Goal: Task Accomplishment & Management: Use online tool/utility

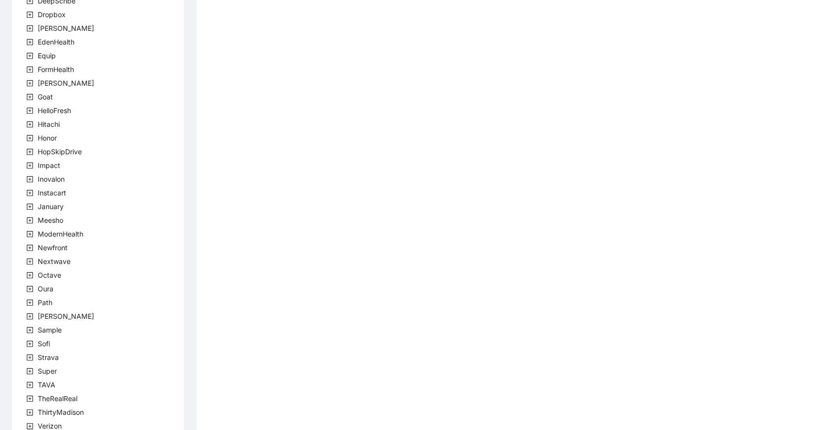
scroll to position [204, 0]
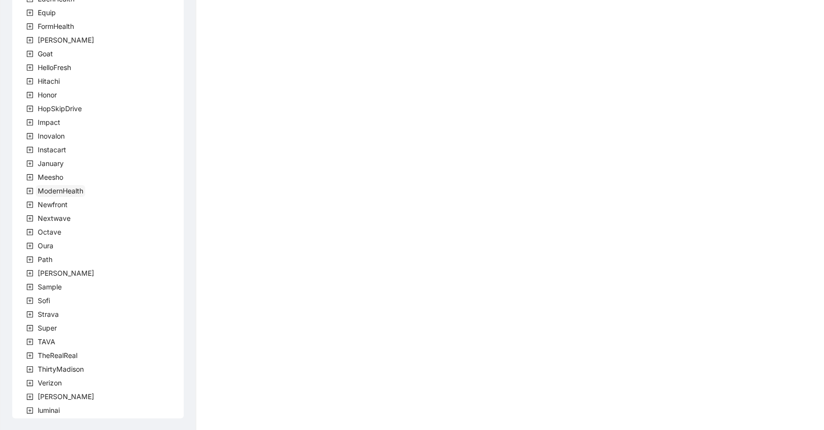
click at [77, 188] on span "ModernHealth" at bounding box center [61, 191] width 46 height 8
click at [62, 200] on span "team" at bounding box center [57, 204] width 16 height 8
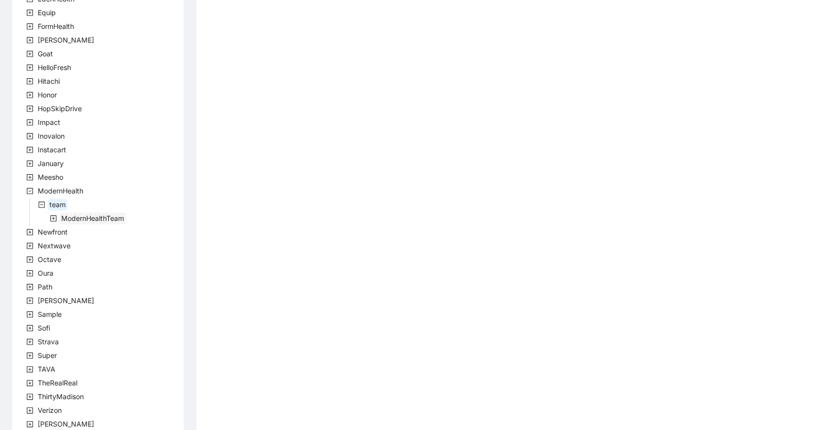
click at [83, 212] on span "ModernHealthTeam" at bounding box center [92, 218] width 67 height 12
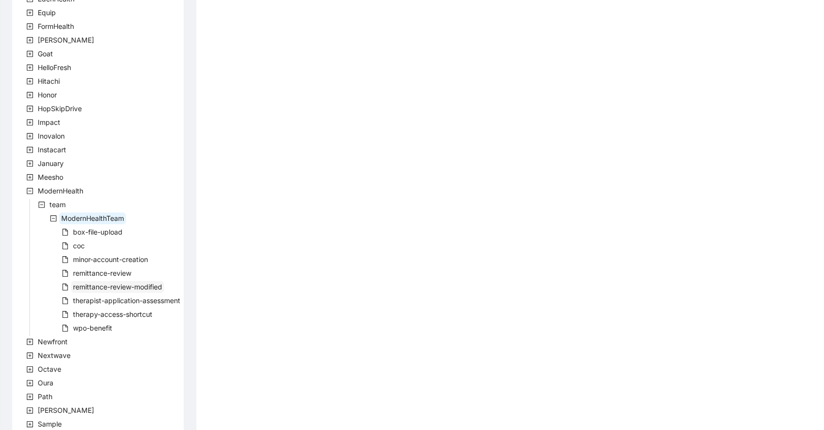
click at [105, 287] on span "remittance-review-modified" at bounding box center [117, 287] width 89 height 8
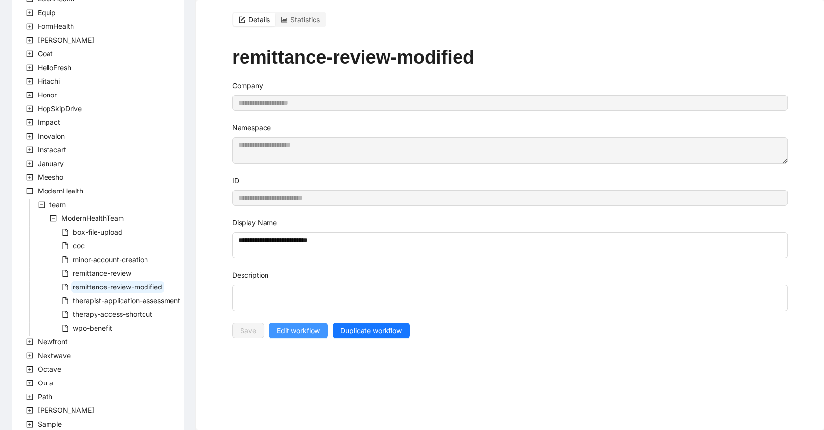
click at [305, 327] on span "Edit workflow" at bounding box center [298, 330] width 43 height 11
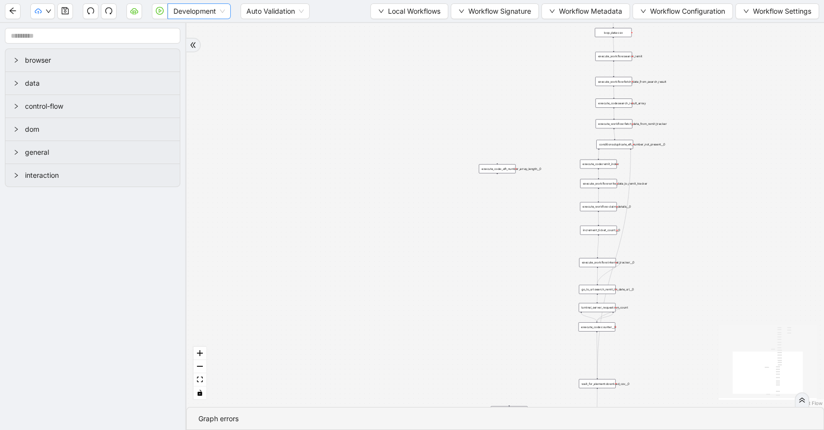
click at [186, 8] on span "Development" at bounding box center [198, 11] width 51 height 15
click at [188, 49] on div "Production" at bounding box center [198, 46] width 47 height 11
click at [136, 16] on button "button" at bounding box center [134, 11] width 16 height 16
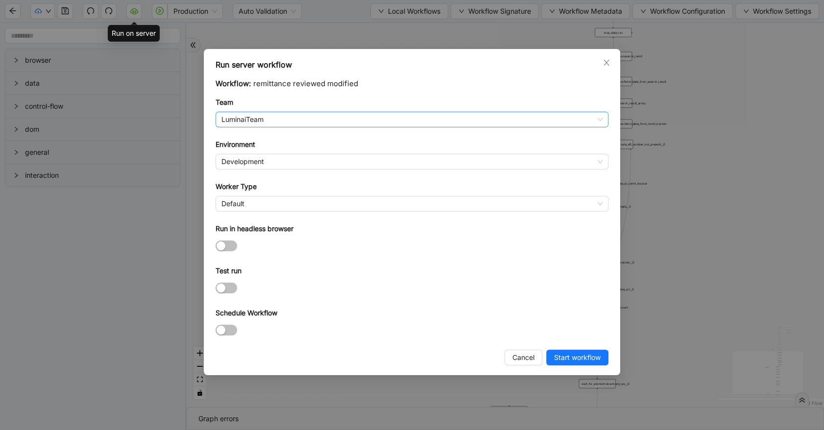
click at [298, 121] on span "LuminaiTeam" at bounding box center [411, 119] width 381 height 15
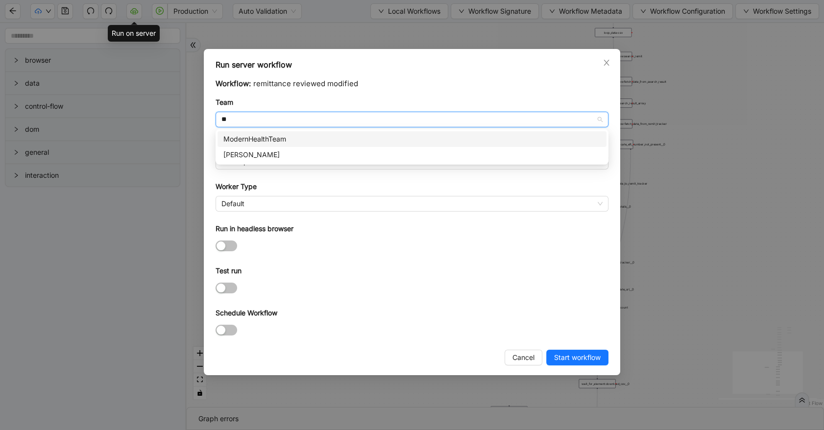
type input "***"
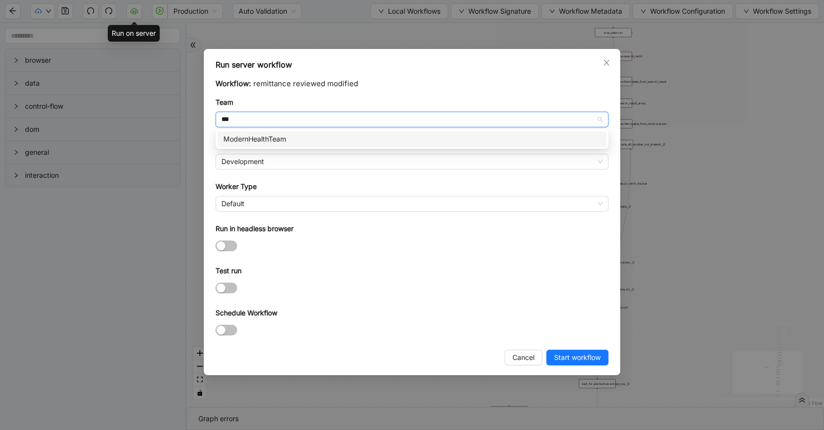
click at [280, 140] on div "ModernHealthTeam" at bounding box center [411, 139] width 377 height 11
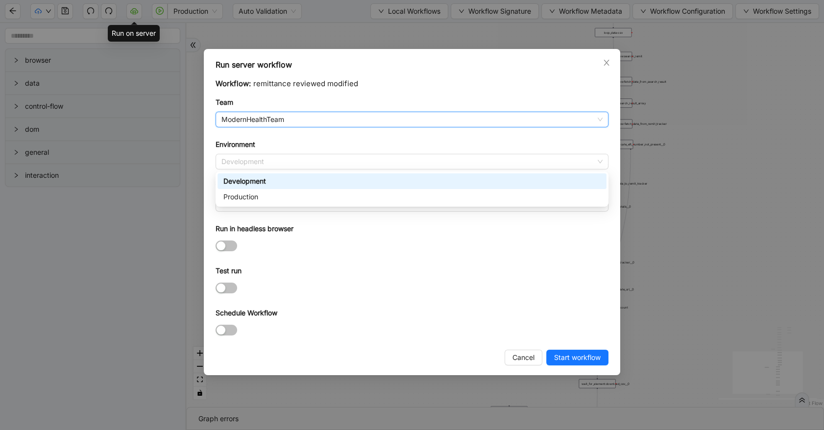
drag, startPoint x: 277, startPoint y: 159, endPoint x: 274, endPoint y: 180, distance: 21.7
click at [277, 159] on span "Development" at bounding box center [411, 161] width 381 height 15
click at [269, 201] on div "Production" at bounding box center [411, 196] width 377 height 11
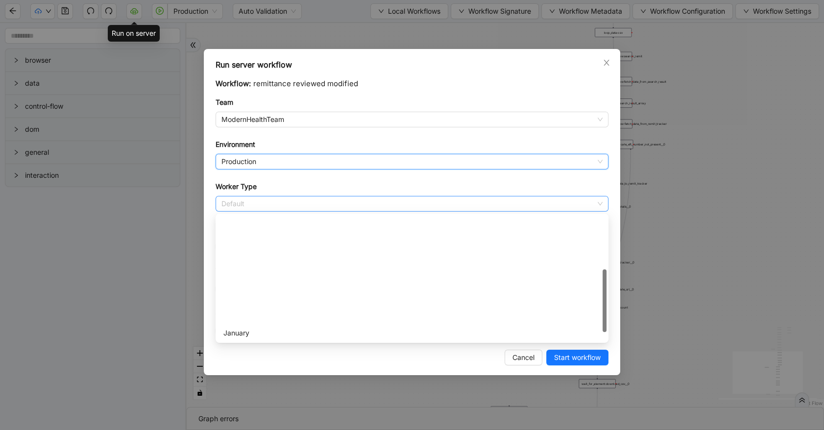
click at [267, 205] on span "Default" at bounding box center [411, 203] width 381 height 15
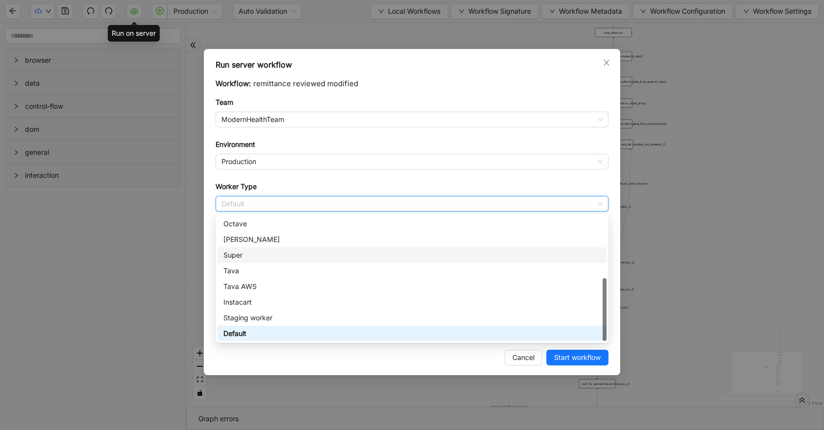
click at [264, 256] on div "Super" at bounding box center [411, 255] width 377 height 11
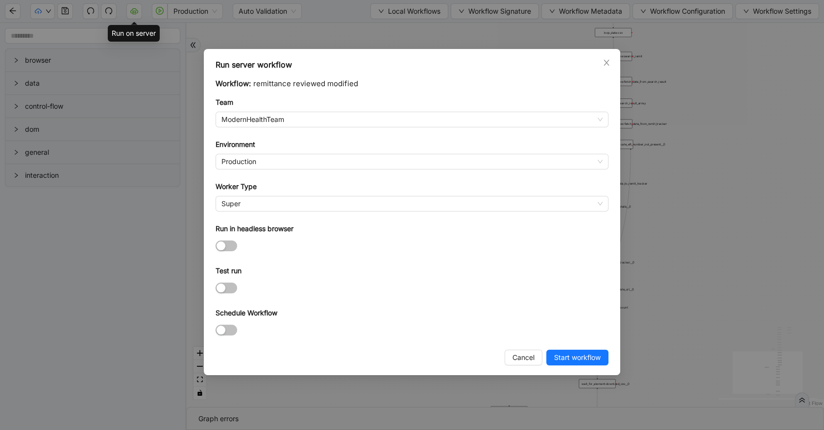
click at [357, 301] on form "Workflow: remittance reviewed modified Team ModernHealthTeam Environment Produc…" at bounding box center [411, 208] width 393 height 260
click at [567, 361] on span "Start workflow" at bounding box center [577, 357] width 47 height 11
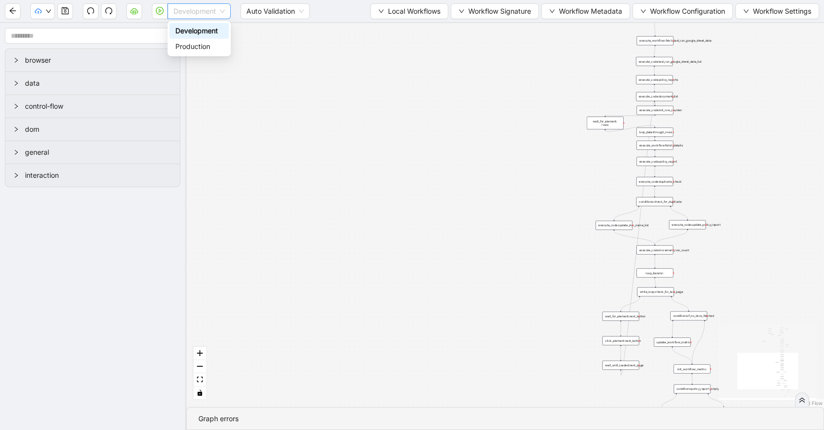
click at [216, 13] on span "Development" at bounding box center [198, 11] width 51 height 15
click at [207, 42] on div "Production" at bounding box center [198, 46] width 47 height 11
click at [161, 12] on icon "play-circle" at bounding box center [160, 11] width 8 height 8
drag, startPoint x: -6, startPoint y: 438, endPoint x: -118, endPoint y: 434, distance: 111.7
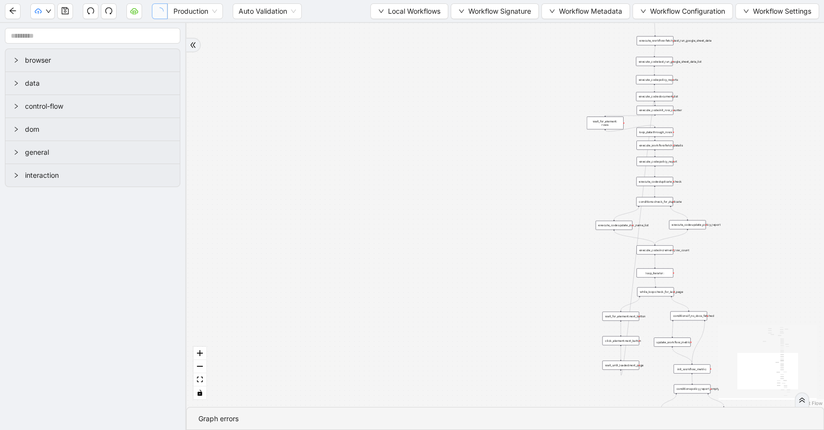
paste input "**********"
paste input "***"
type input "**********"
click at [83, 419] on form "**********" at bounding box center [73, 419] width 329 height 74
drag, startPoint x: -2, startPoint y: 404, endPoint x: -106, endPoint y: 397, distance: 103.6
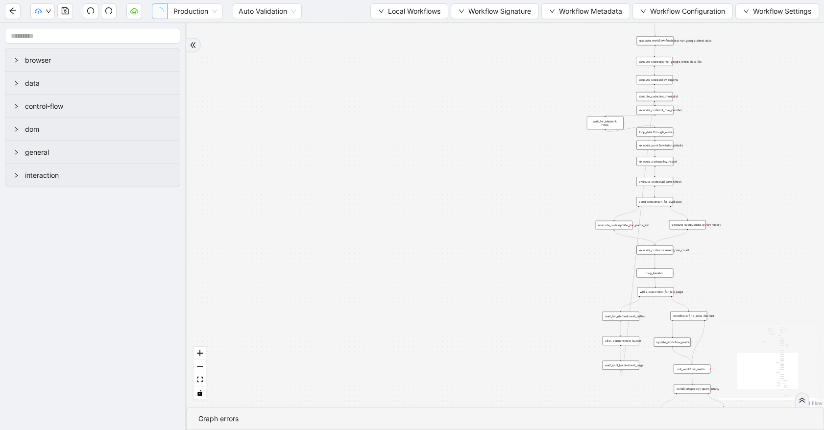
paste input "**"
type input "**********"
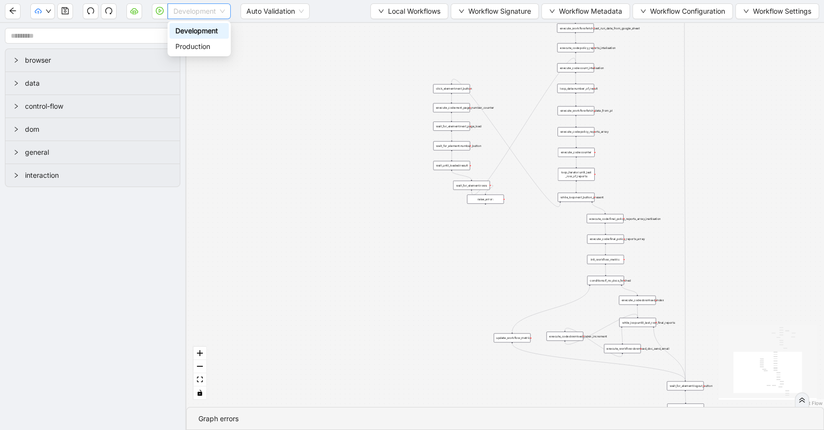
click at [197, 16] on span "Development" at bounding box center [198, 11] width 51 height 15
click at [192, 44] on div "Production" at bounding box center [198, 46] width 47 height 11
click at [164, 11] on button "button" at bounding box center [160, 11] width 16 height 16
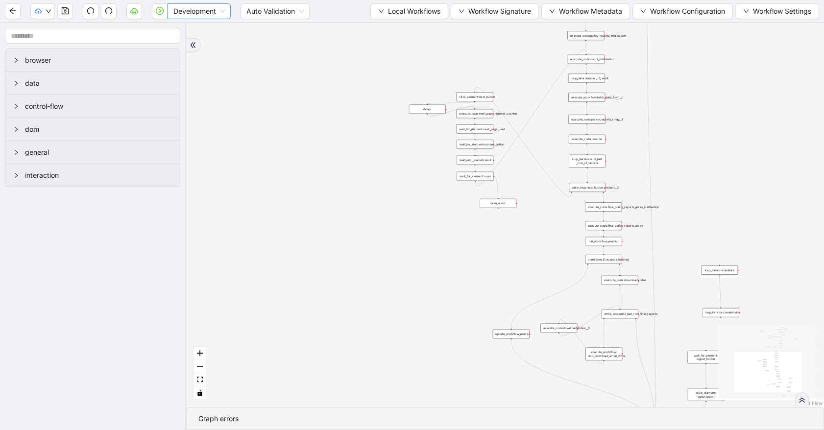
click at [185, 10] on span "Development" at bounding box center [198, 11] width 51 height 15
click at [179, 48] on div "Production" at bounding box center [198, 46] width 47 height 11
click at [158, 11] on icon "play-circle" at bounding box center [160, 11] width 8 height 8
